Goal: Navigation & Orientation: Find specific page/section

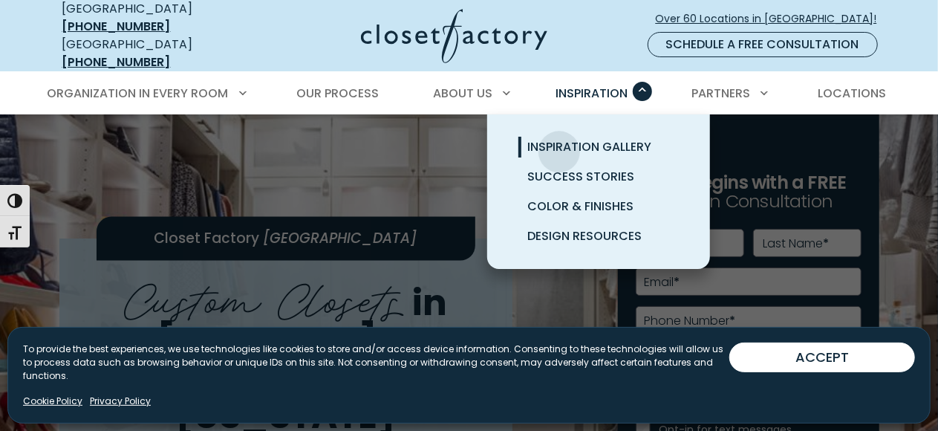
click at [559, 140] on span "Inspiration Gallery" at bounding box center [589, 146] width 124 height 17
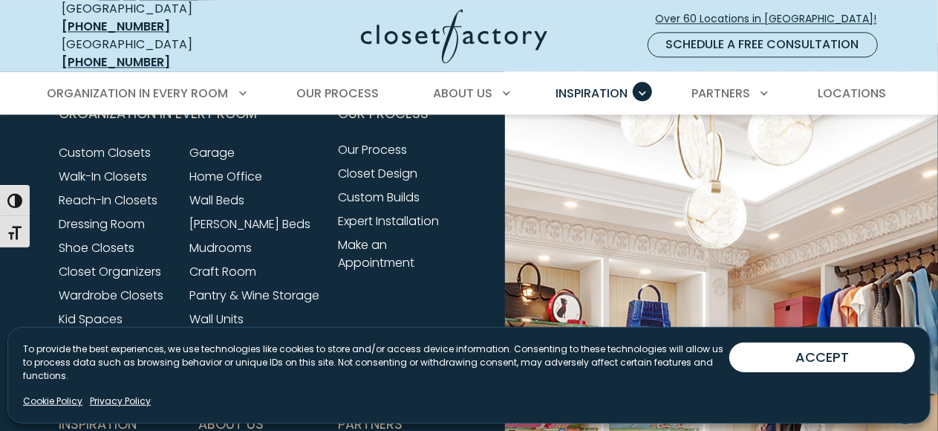
scroll to position [1634, 0]
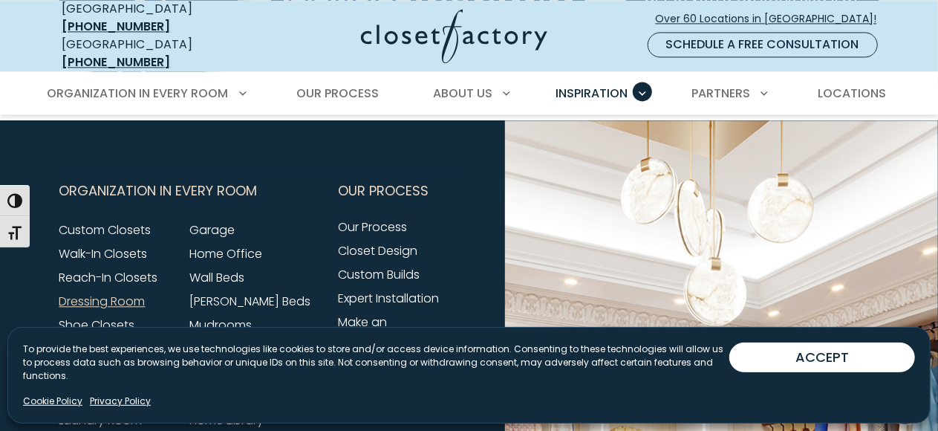
click at [137, 293] on link "Dressing Room" at bounding box center [102, 301] width 86 height 17
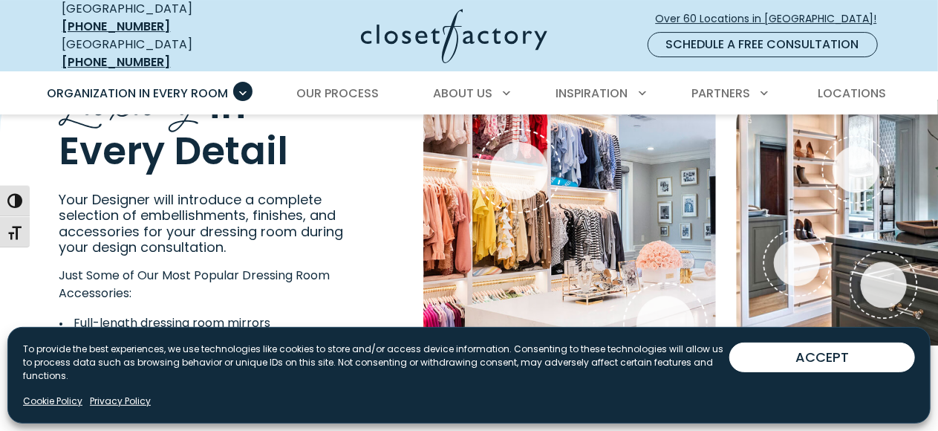
scroll to position [2525, 0]
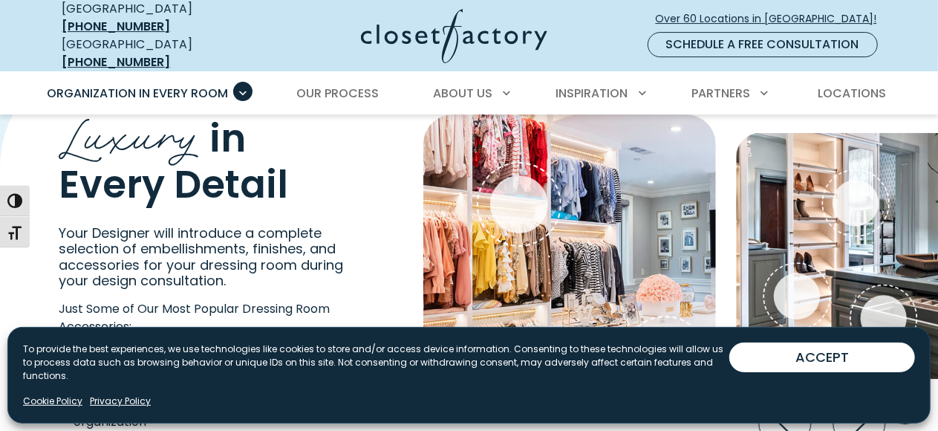
click at [769, 238] on img "Interactive Gallery" at bounding box center [853, 255] width 234 height 246
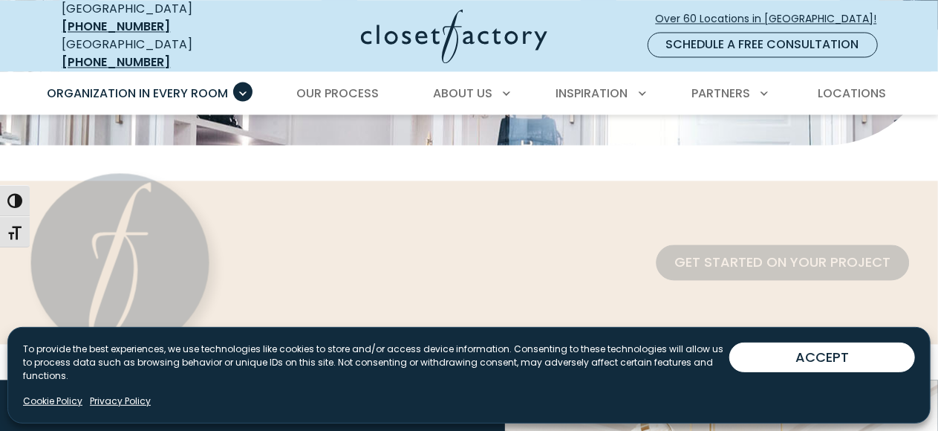
scroll to position [4381, 0]
